Goal: Information Seeking & Learning: Find specific fact

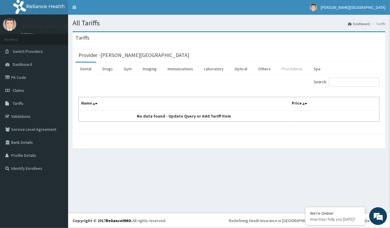
click at [285, 71] on link "Procedures" at bounding box center [292, 69] width 30 height 12
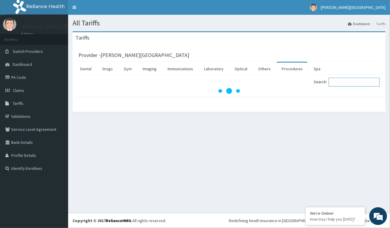
click at [346, 80] on input "Search:" at bounding box center [353, 82] width 51 height 9
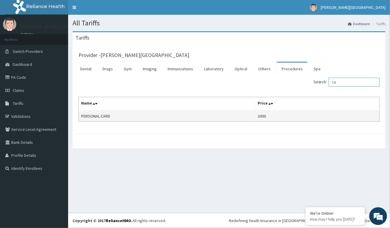
type input "C"
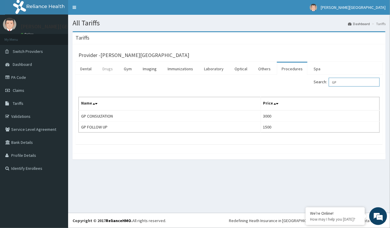
type input "GP"
click at [109, 70] on link "Drugs" at bounding box center [108, 69] width 20 height 12
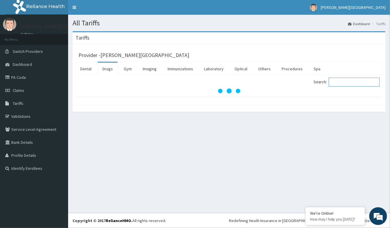
click at [337, 83] on input "Search:" at bounding box center [353, 82] width 51 height 9
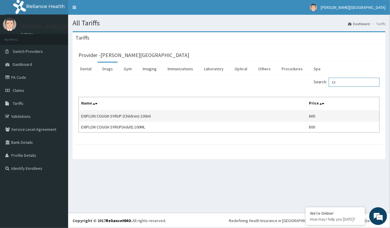
type input "E"
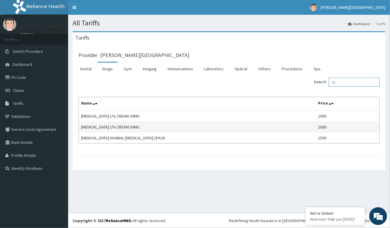
type input "C"
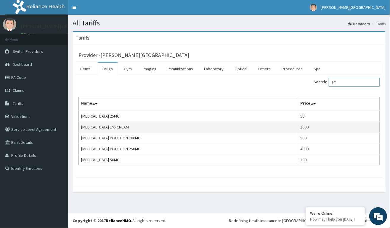
type input "H"
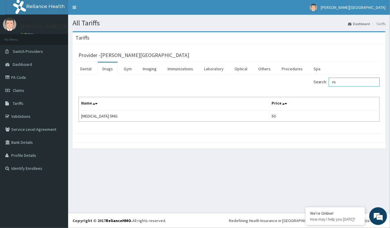
type input "P"
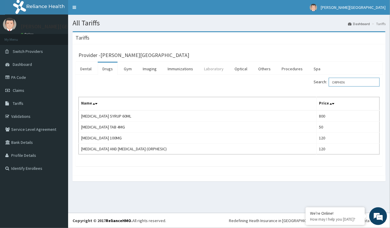
type input "ORPHEN"
click at [208, 70] on link "Laboratory" at bounding box center [213, 69] width 29 height 12
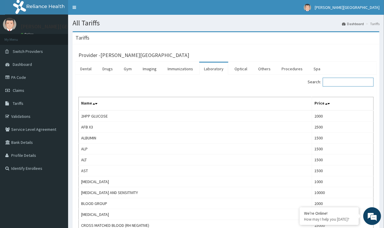
click at [330, 82] on input "Search:" at bounding box center [347, 82] width 51 height 9
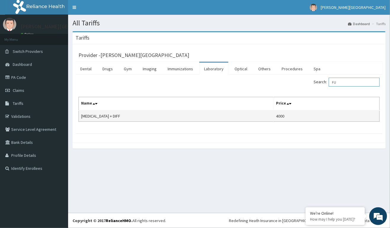
type input "F"
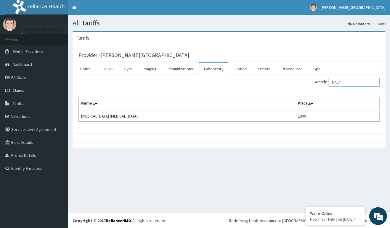
type input "MALA"
click at [113, 70] on link "Drugs" at bounding box center [108, 69] width 20 height 12
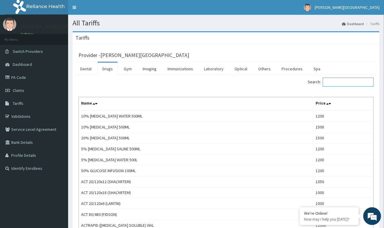
click at [348, 83] on input "Search:" at bounding box center [347, 82] width 51 height 9
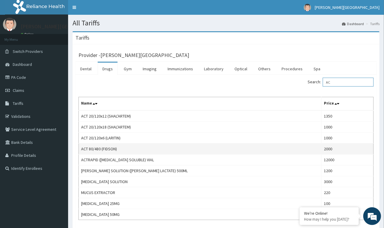
type input "A"
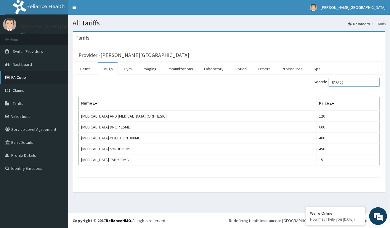
type input "PARACE"
click at [14, 75] on link "PA Code" at bounding box center [34, 77] width 68 height 13
